Goal: Browse casually

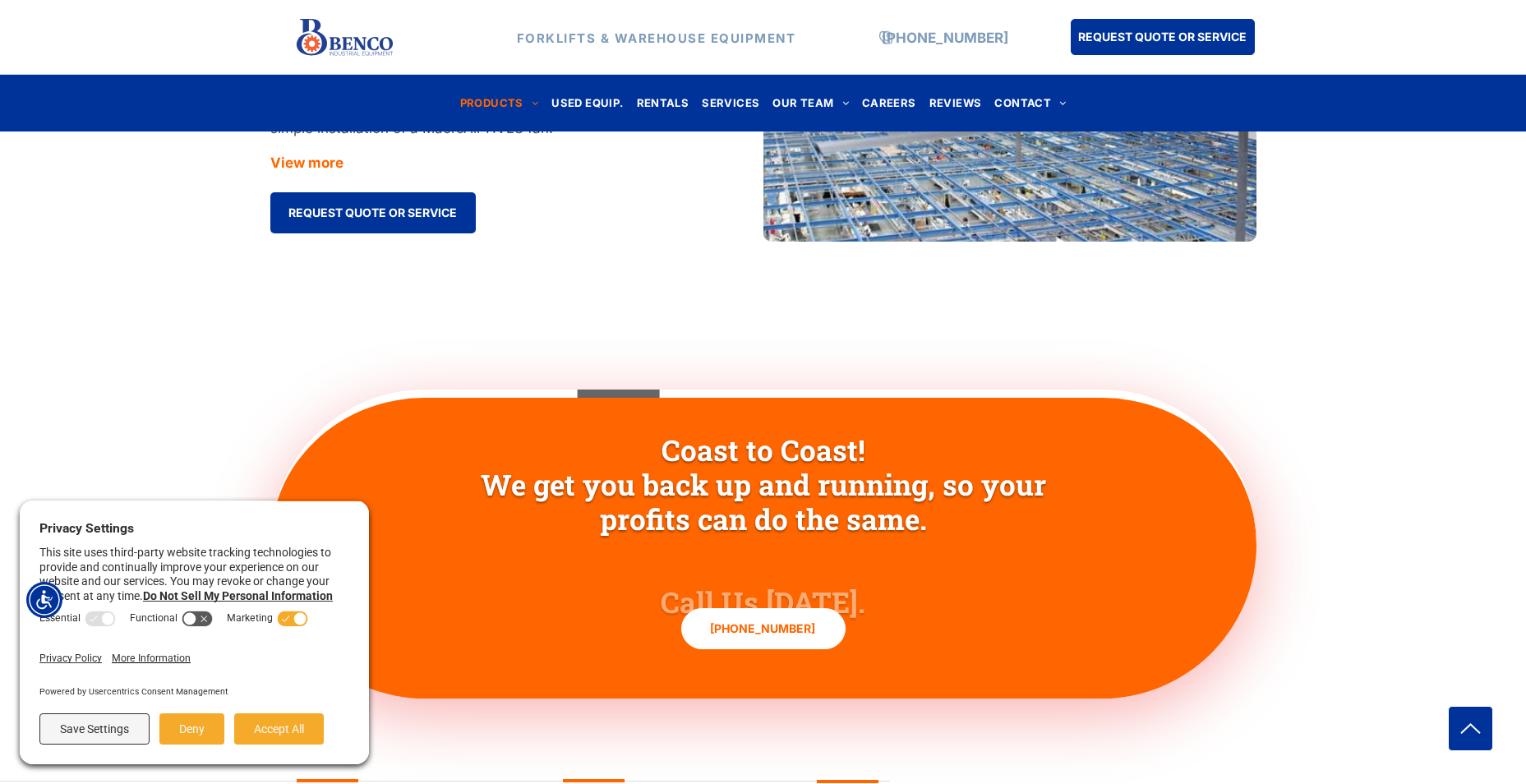
scroll to position [5093, 0]
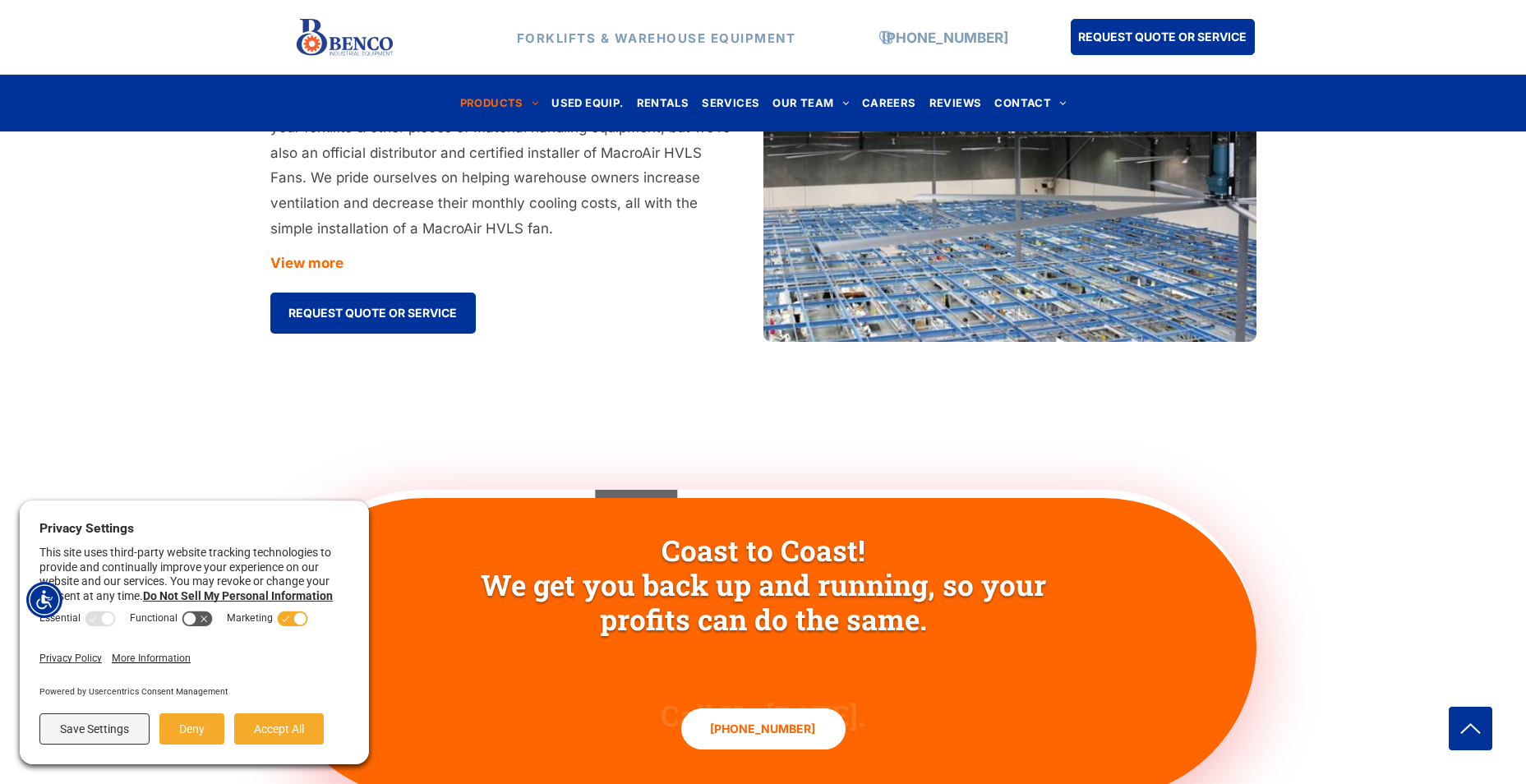
scroll to position [4846, 0]
